Goal: Information Seeking & Learning: Understand process/instructions

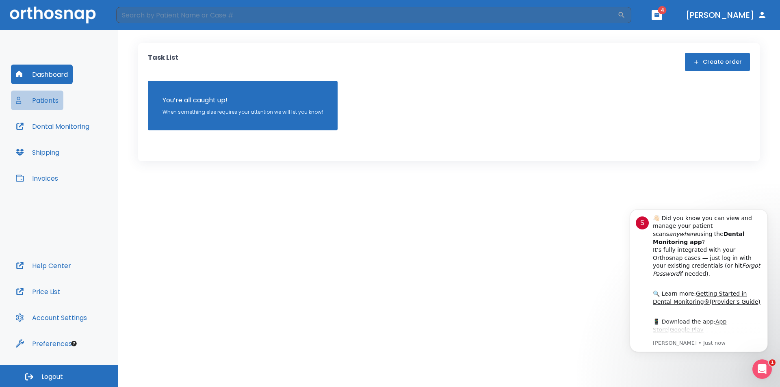
click at [53, 100] on button "Patients" at bounding box center [37, 101] width 52 height 20
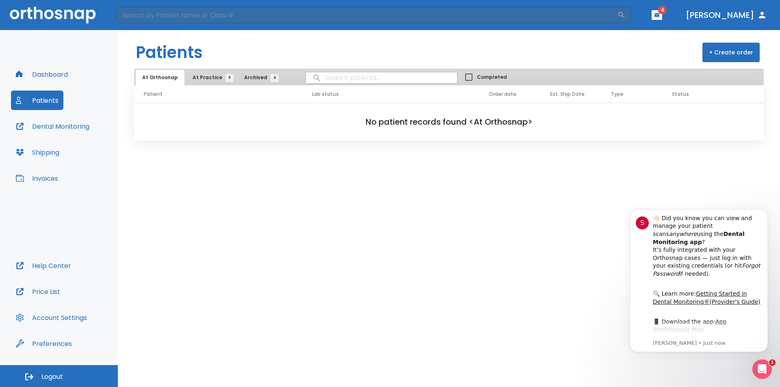
click at [216, 77] on span "At Practice 8" at bounding box center [211, 77] width 37 height 7
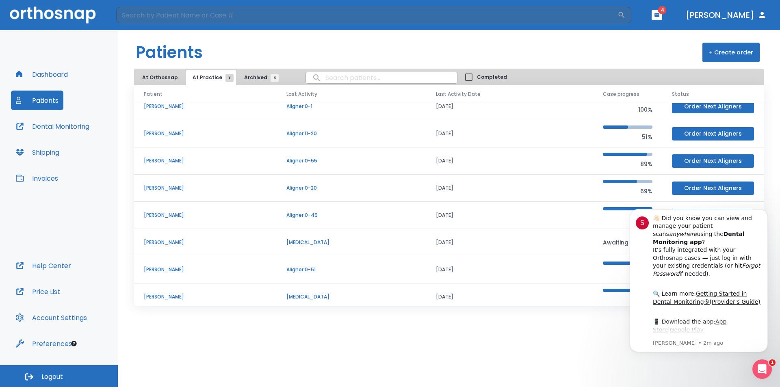
scroll to position [15, 0]
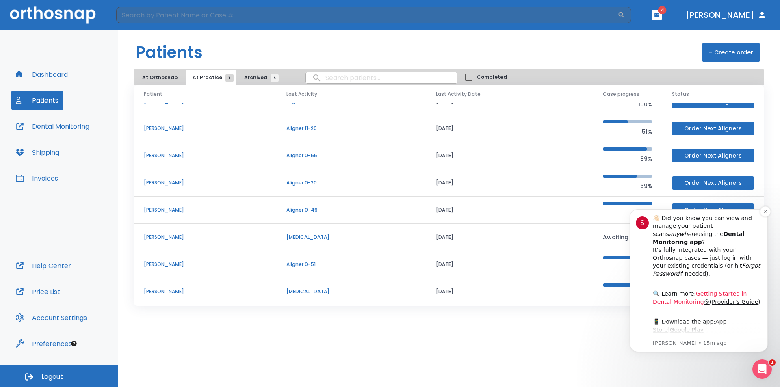
click at [711, 291] on link "Getting Started in Dental Monitoring" at bounding box center [700, 298] width 94 height 15
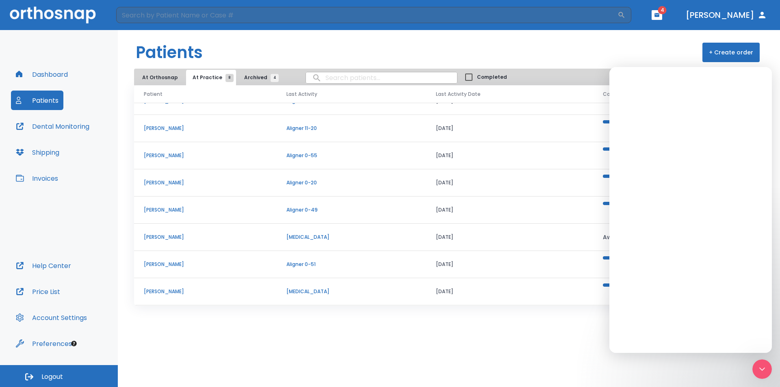
scroll to position [0, 0]
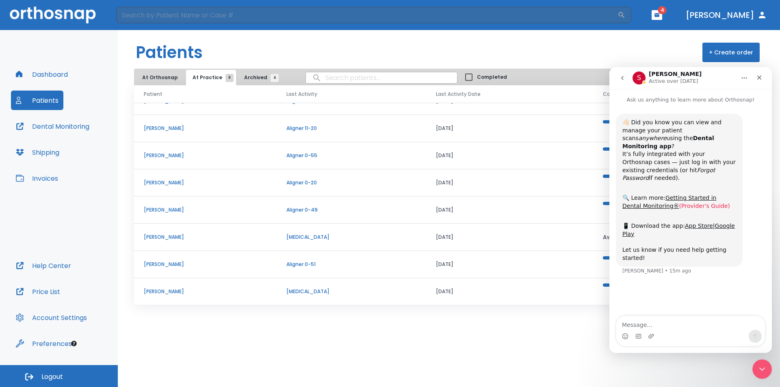
click at [685, 203] on link "(Provider's Guide)" at bounding box center [704, 206] width 51 height 7
